Goal: Task Accomplishment & Management: Use online tool/utility

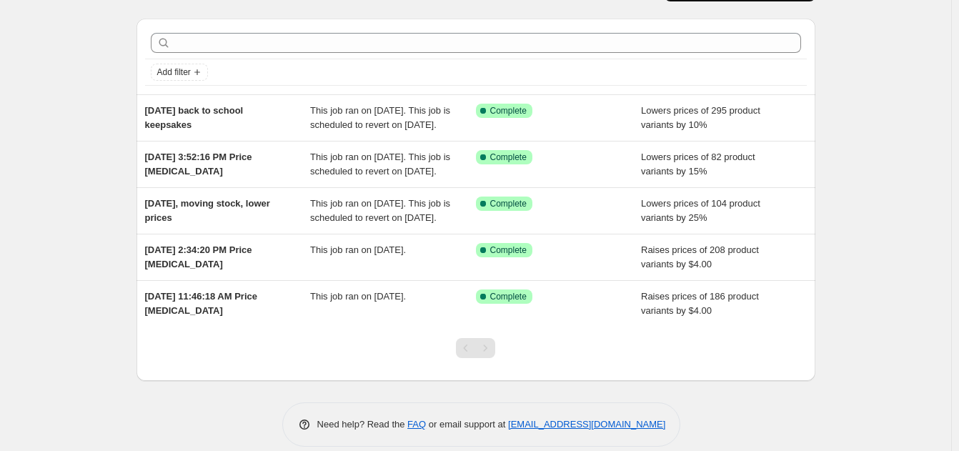
scroll to position [36, 0]
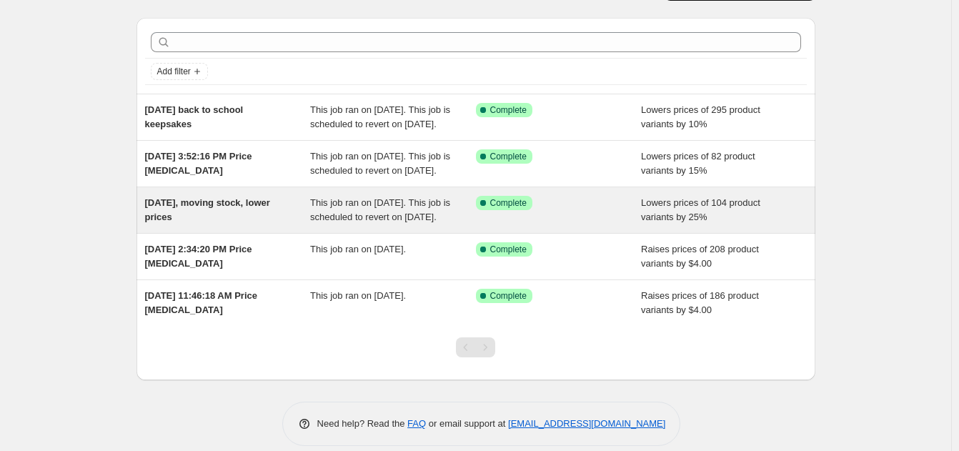
click at [329, 222] on span "This job ran on [DATE]. This job is scheduled to revert on [DATE]." at bounding box center [380, 209] width 140 height 25
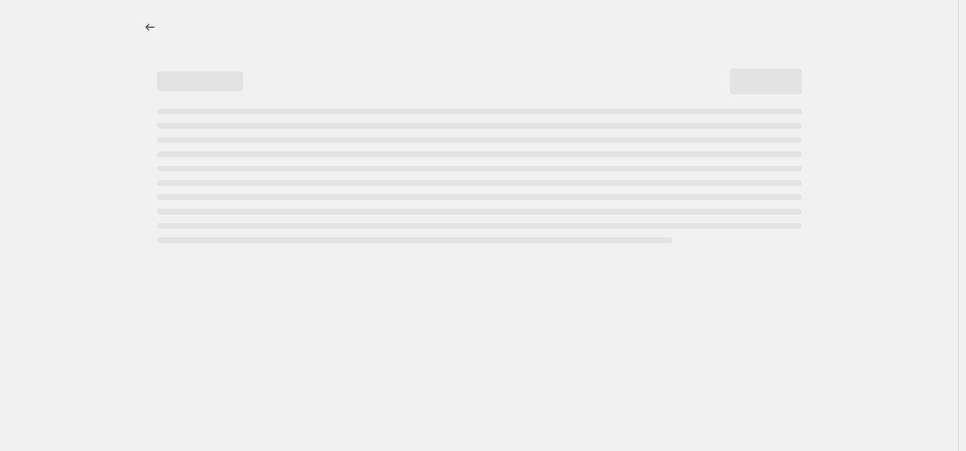
select select "percentage"
select select "collection"
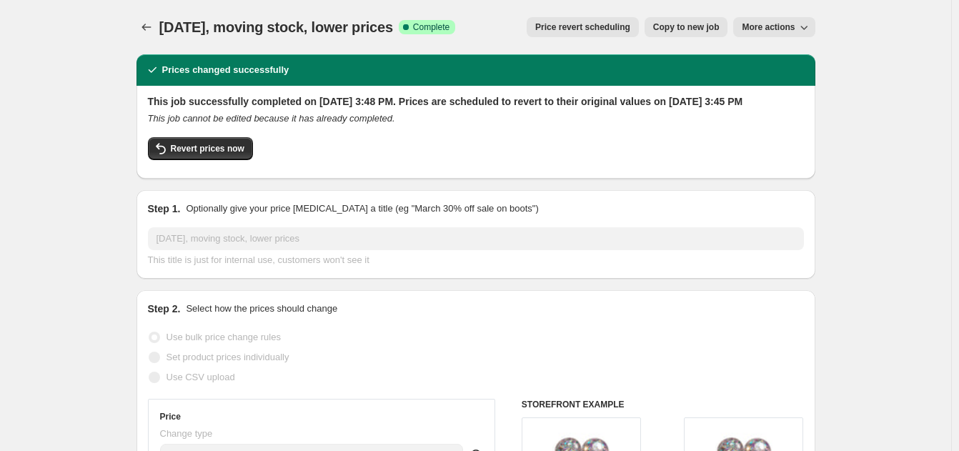
click at [594, 32] on span "Price revert scheduling" at bounding box center [582, 26] width 95 height 11
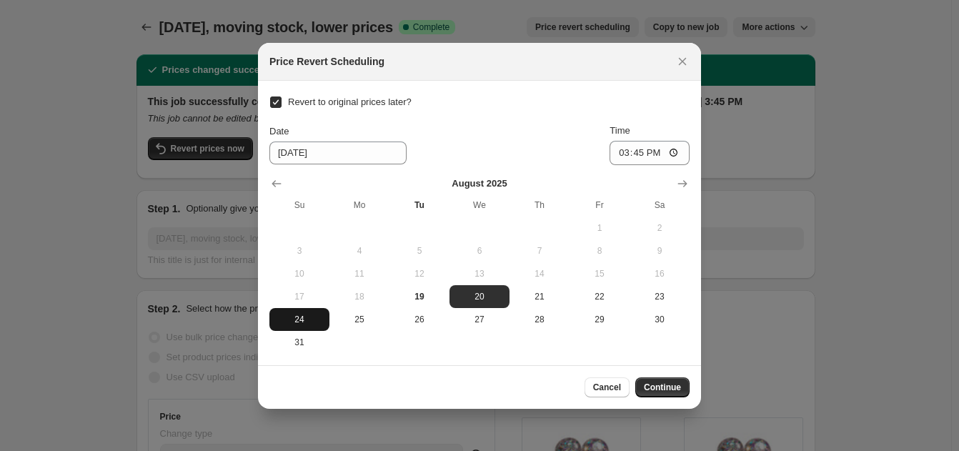
click at [299, 322] on span "24" at bounding box center [299, 319] width 49 height 11
type input "[DATE]"
click at [666, 389] on span "Continue" at bounding box center [662, 387] width 37 height 11
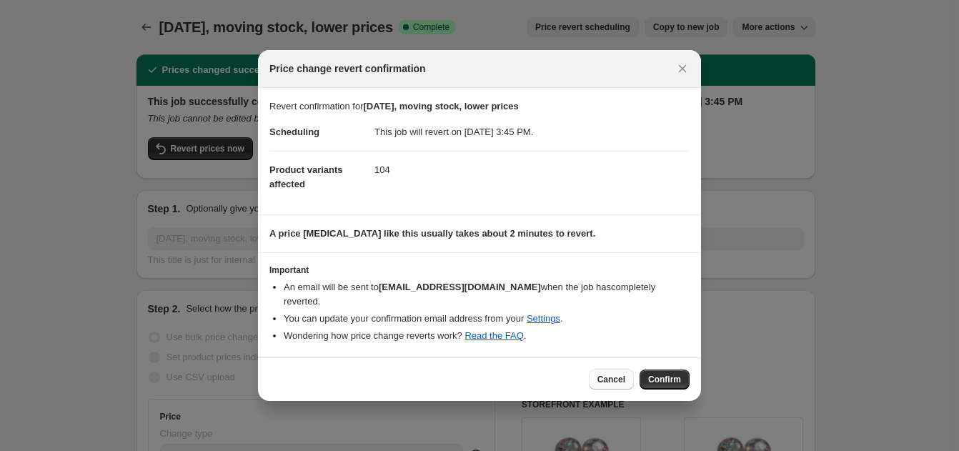
click at [619, 374] on span "Cancel" at bounding box center [611, 379] width 28 height 11
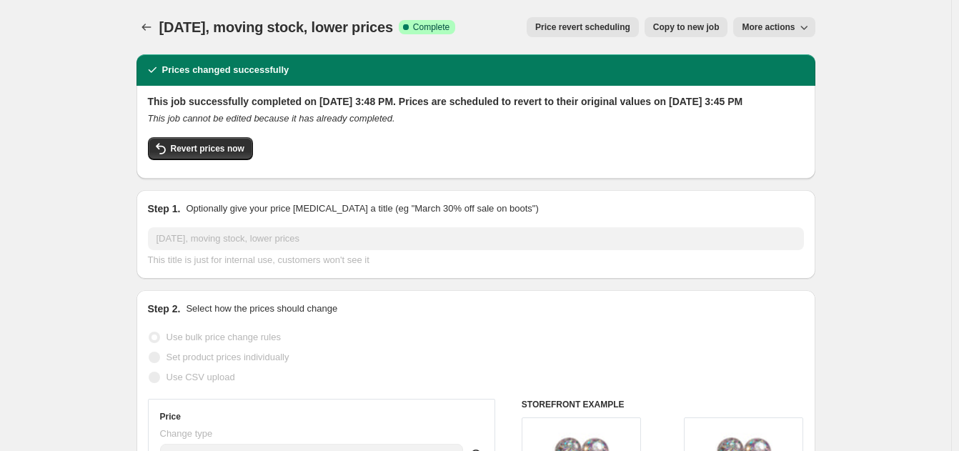
click at [570, 24] on span "Price revert scheduling" at bounding box center [582, 26] width 95 height 11
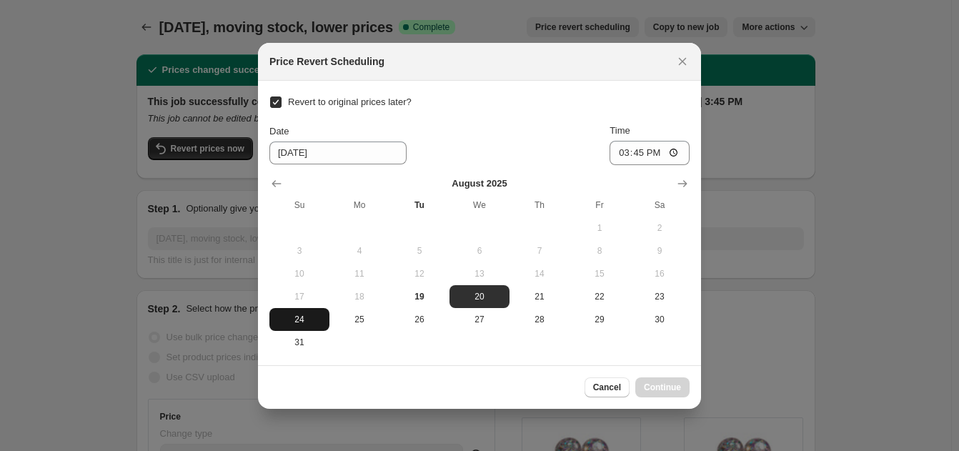
click at [302, 315] on span "24" at bounding box center [299, 319] width 49 height 11
type input "[DATE]"
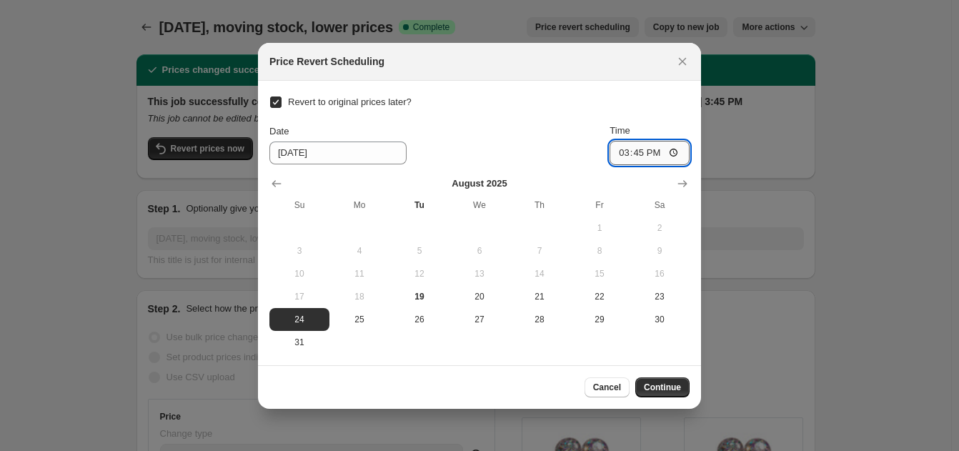
click at [655, 150] on input "15:45" at bounding box center [650, 153] width 80 height 24
click at [618, 157] on input "15:45" at bounding box center [650, 153] width 80 height 24
click at [622, 157] on input "15:45" at bounding box center [650, 153] width 80 height 24
click at [675, 155] on input "15:45" at bounding box center [650, 153] width 80 height 24
type input "00:01"
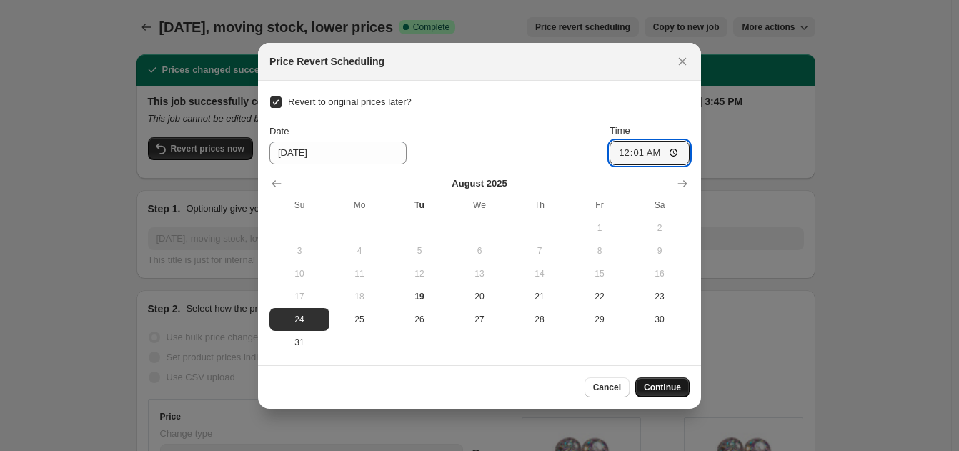
click at [666, 382] on span "Continue" at bounding box center [662, 387] width 37 height 11
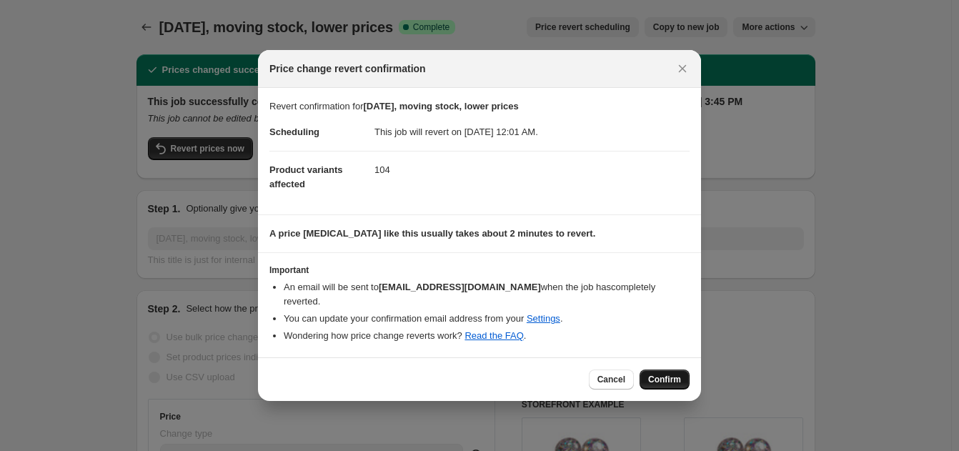
click at [680, 374] on span "Confirm" at bounding box center [664, 379] width 33 height 11
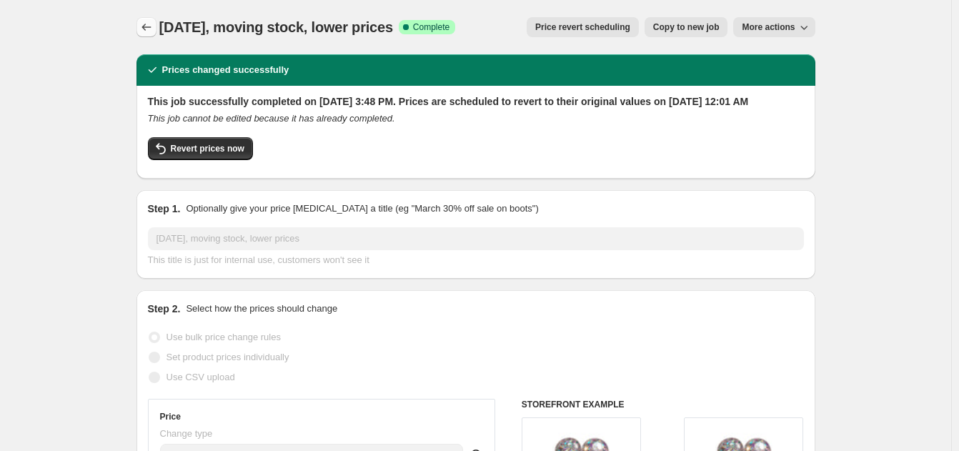
click at [154, 23] on icon "Price change jobs" at bounding box center [146, 27] width 14 height 14
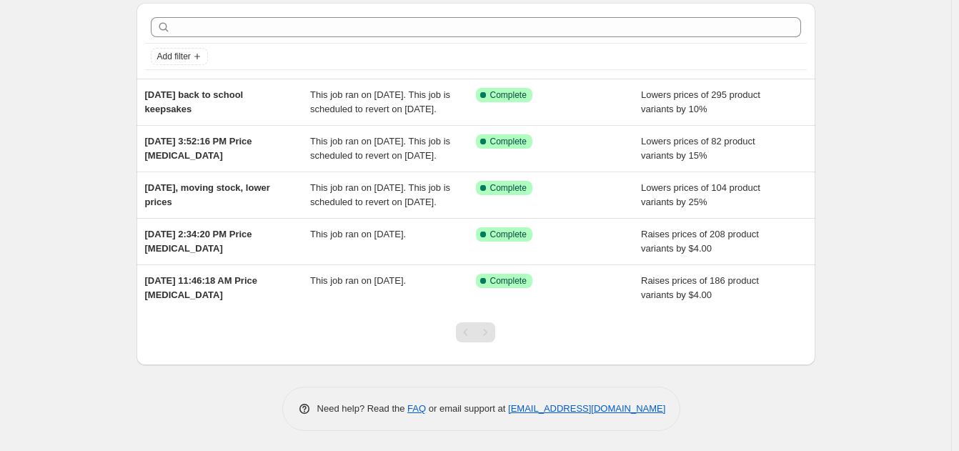
scroll to position [54, 0]
